Goal: Task Accomplishment & Management: Use online tool/utility

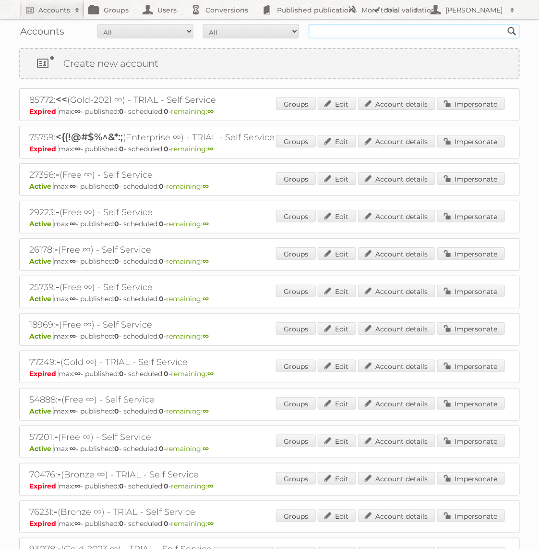
click at [338, 31] on input "text" at bounding box center [414, 31] width 211 height 14
type input "Praxis"
click at [505, 24] on input "Search" at bounding box center [512, 31] width 14 height 14
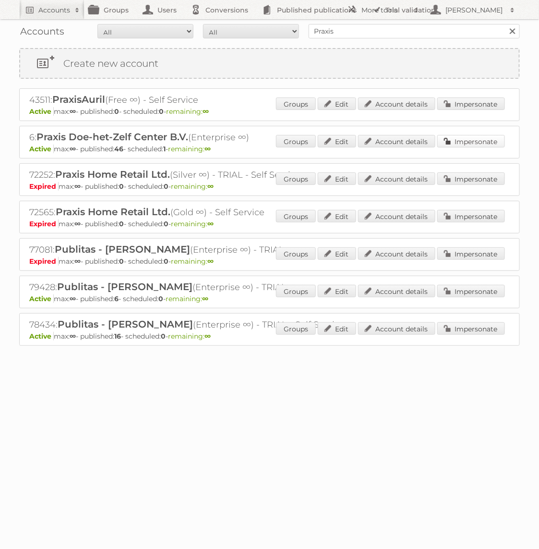
click at [481, 136] on link "Impersonate" at bounding box center [471, 141] width 68 height 12
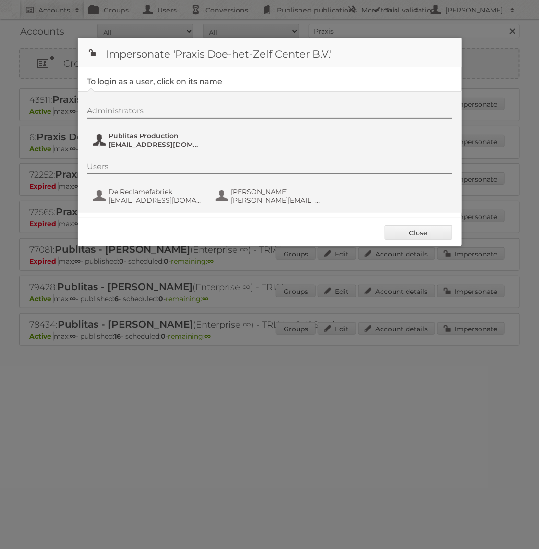
click at [124, 143] on span "fs+praxis@publitas.com" at bounding box center [155, 144] width 93 height 9
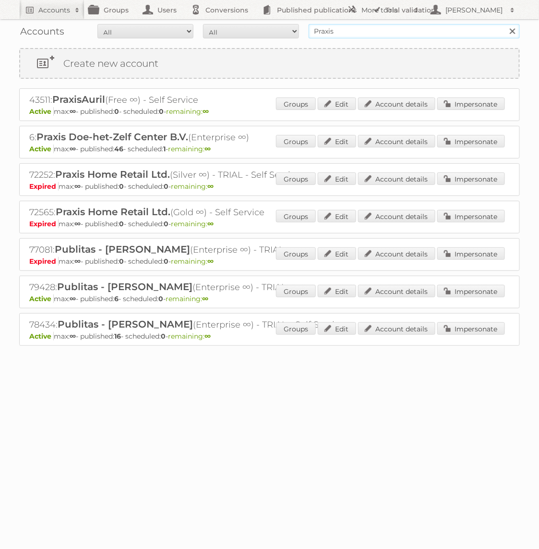
click at [391, 29] on input "Praxis" at bounding box center [414, 31] width 211 height 14
type input "GAMMA"
click at [505, 24] on input "Search" at bounding box center [512, 31] width 14 height 14
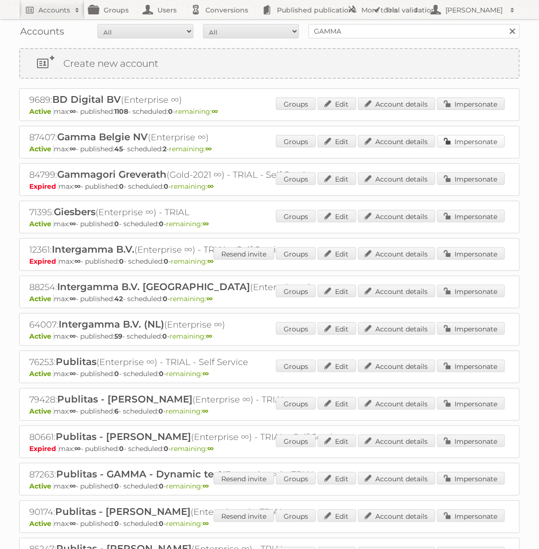
click at [487, 138] on link "Impersonate" at bounding box center [471, 141] width 68 height 12
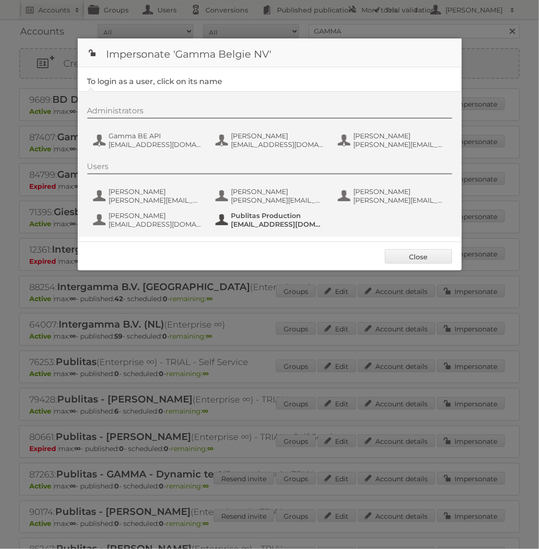
click at [277, 226] on span "[EMAIL_ADDRESS][DOMAIN_NAME]" at bounding box center [277, 224] width 93 height 9
